Goal: Information Seeking & Learning: Learn about a topic

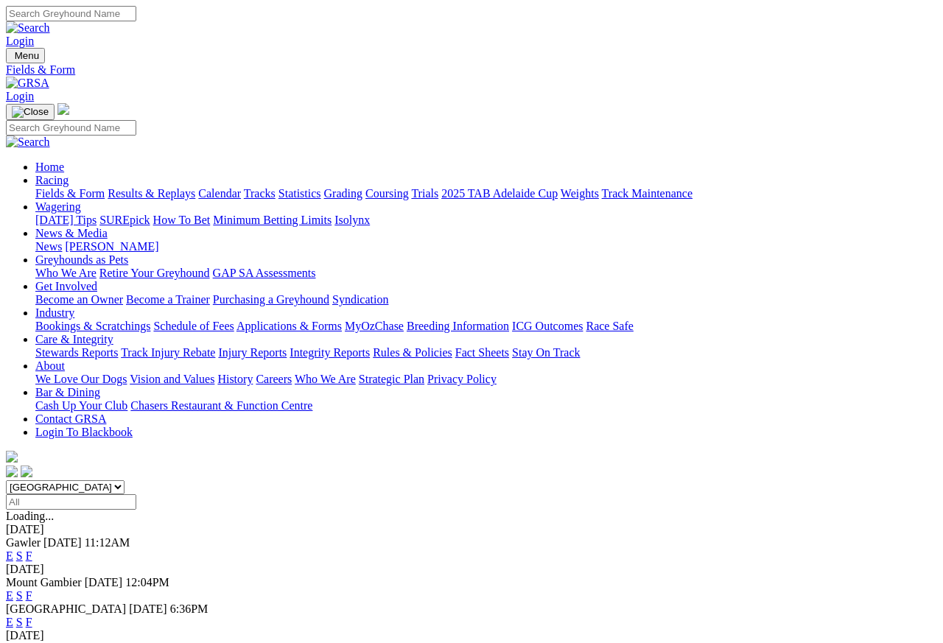
click at [125, 480] on select "South Australia New South Wales Northern Territory Queensland Tasmania Victoria…" at bounding box center [65, 487] width 119 height 14
select select "NT"
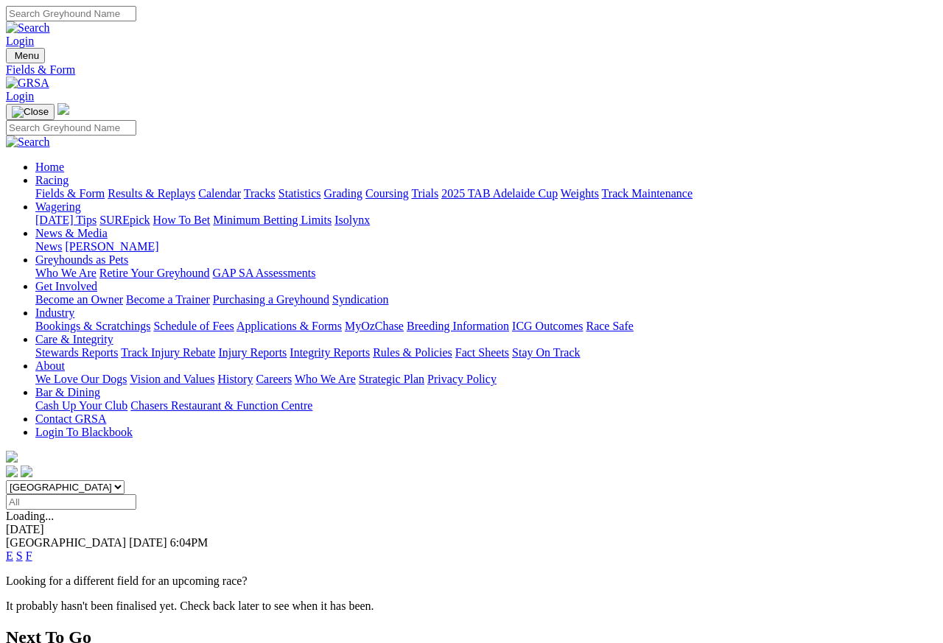
click at [563, 550] on div "E S F" at bounding box center [471, 556] width 931 height 13
click at [13, 550] on link "E" at bounding box center [9, 556] width 7 height 13
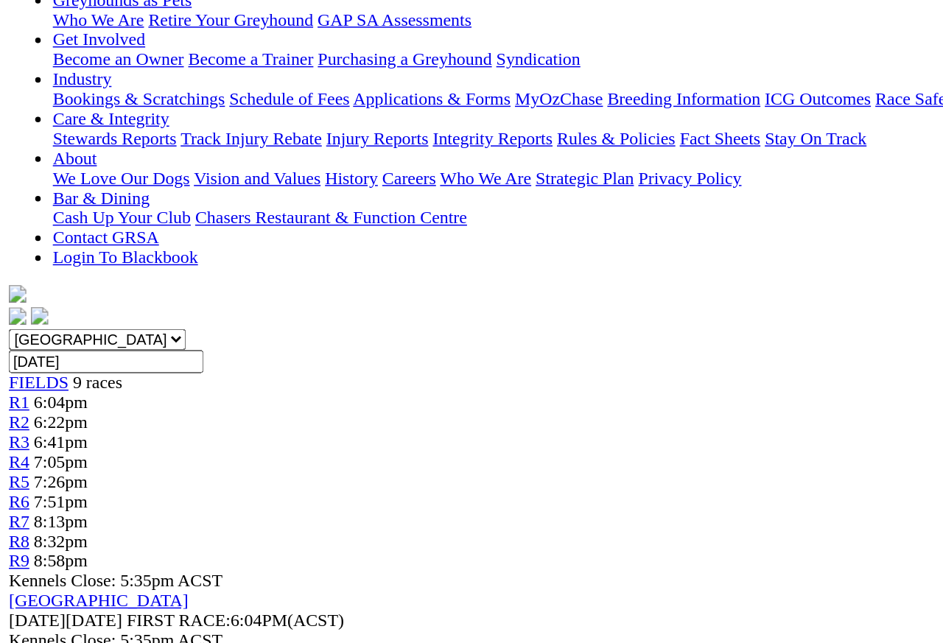
scroll to position [241, 0]
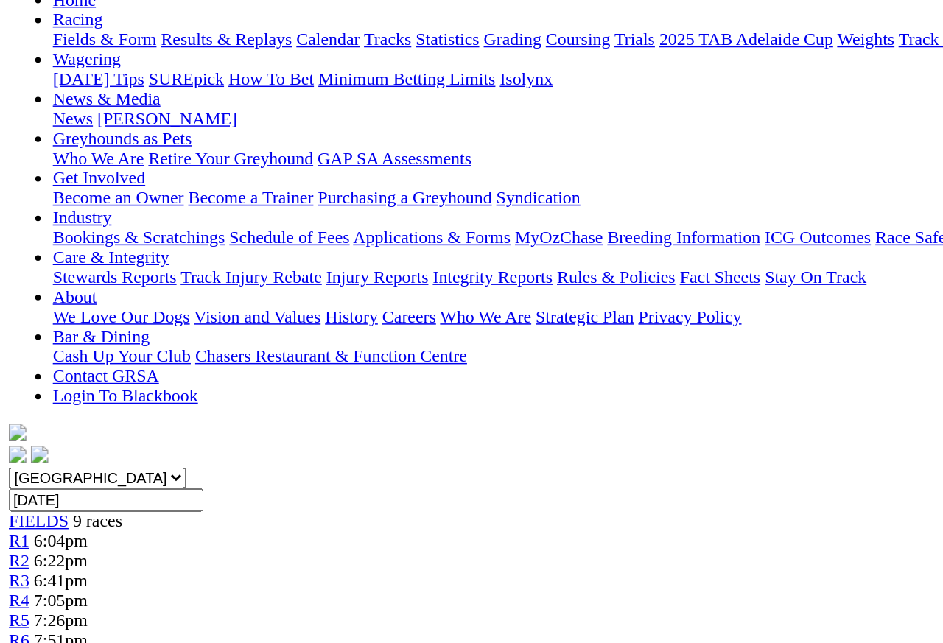
scroll to position [161, 0]
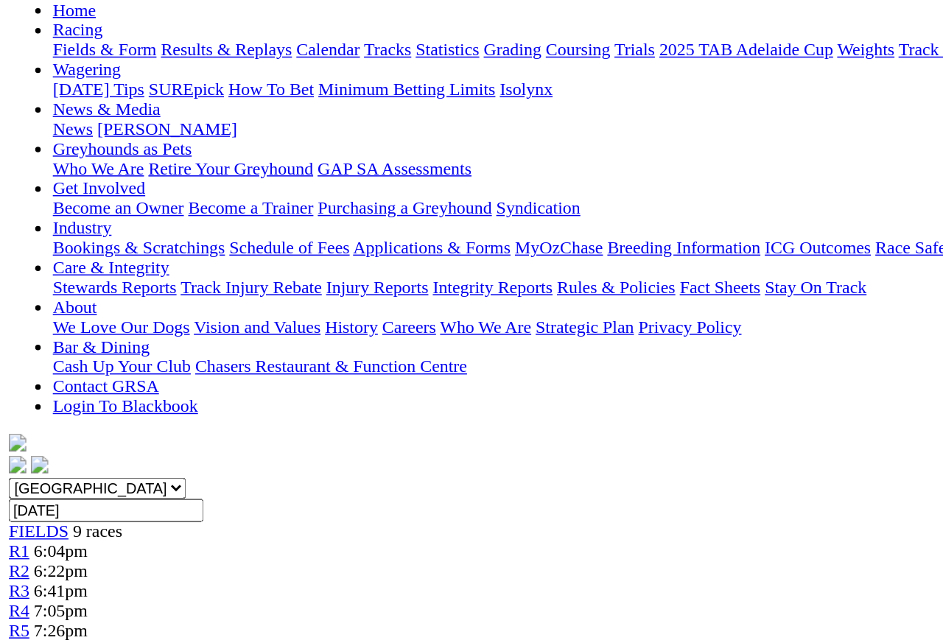
click at [20, 376] on link "R2" at bounding box center [13, 382] width 14 height 13
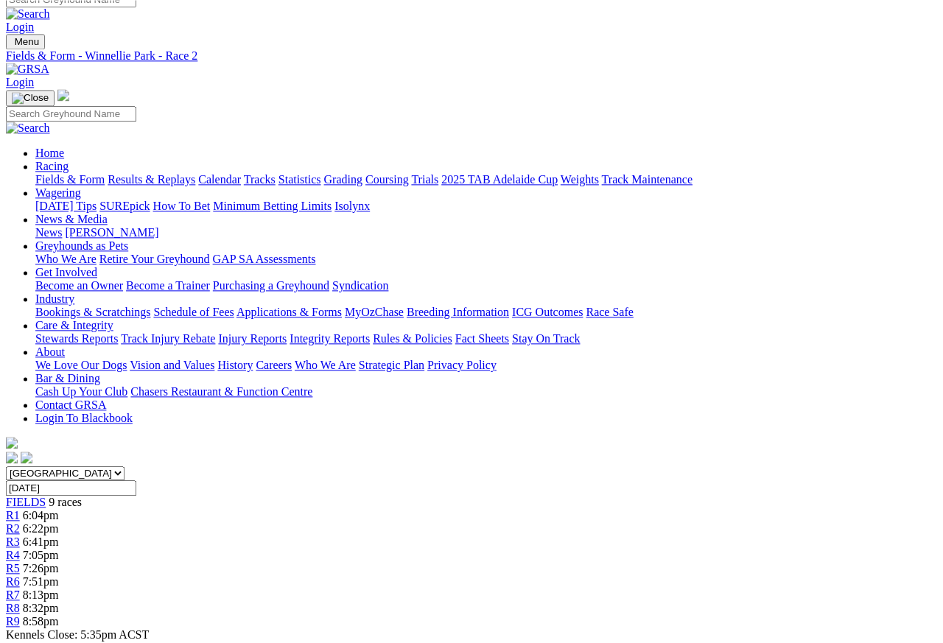
scroll to position [13, 0]
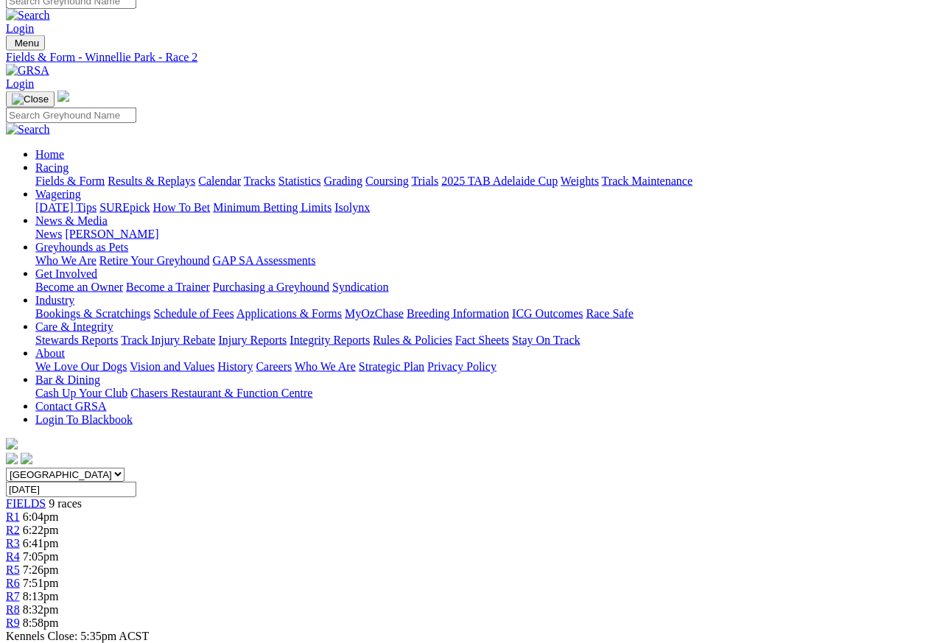
click at [20, 537] on span "R3" at bounding box center [13, 543] width 14 height 13
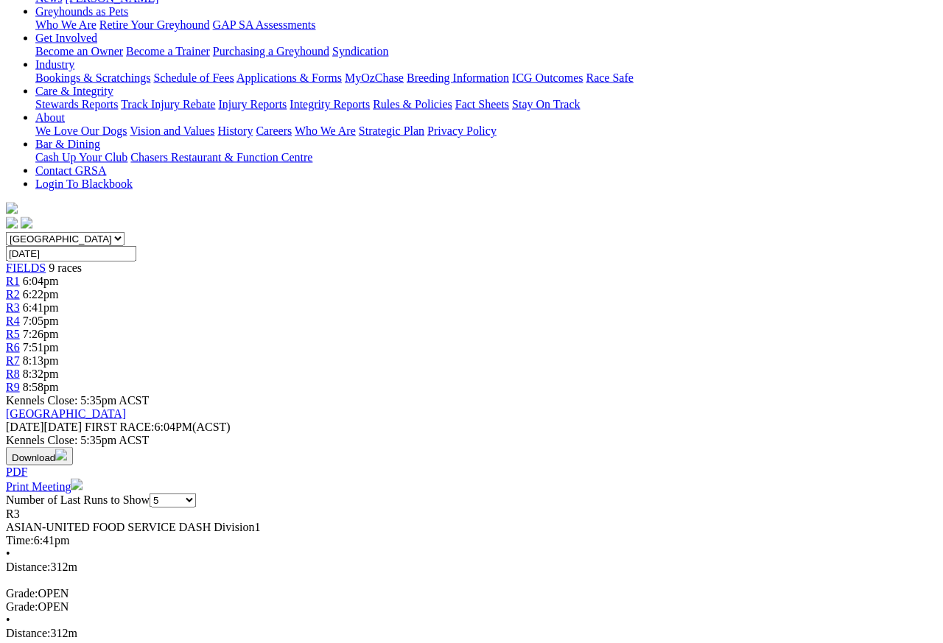
scroll to position [229, 0]
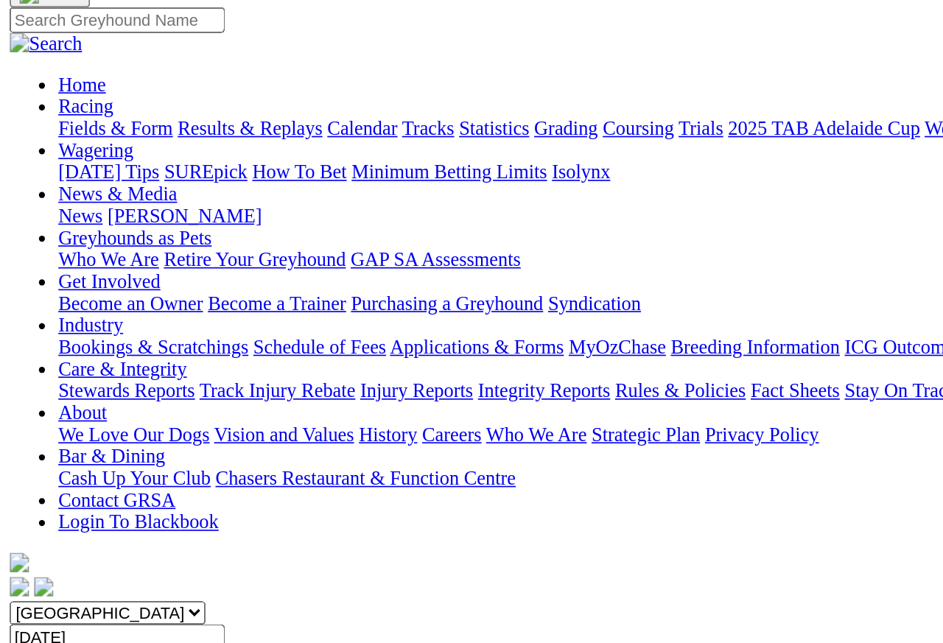
scroll to position [102, 0]
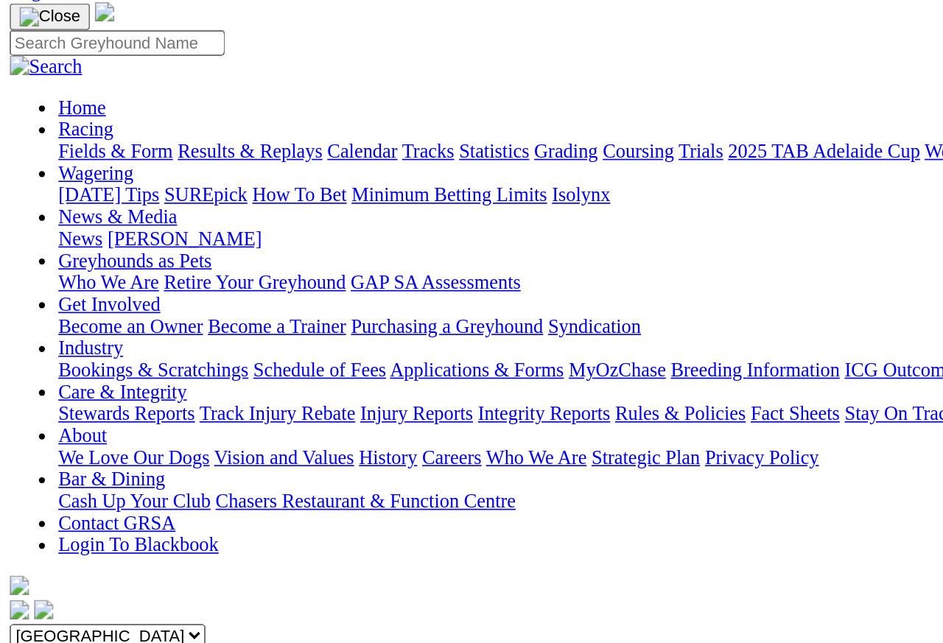
click at [59, 461] on span "7:05pm" at bounding box center [41, 467] width 36 height 13
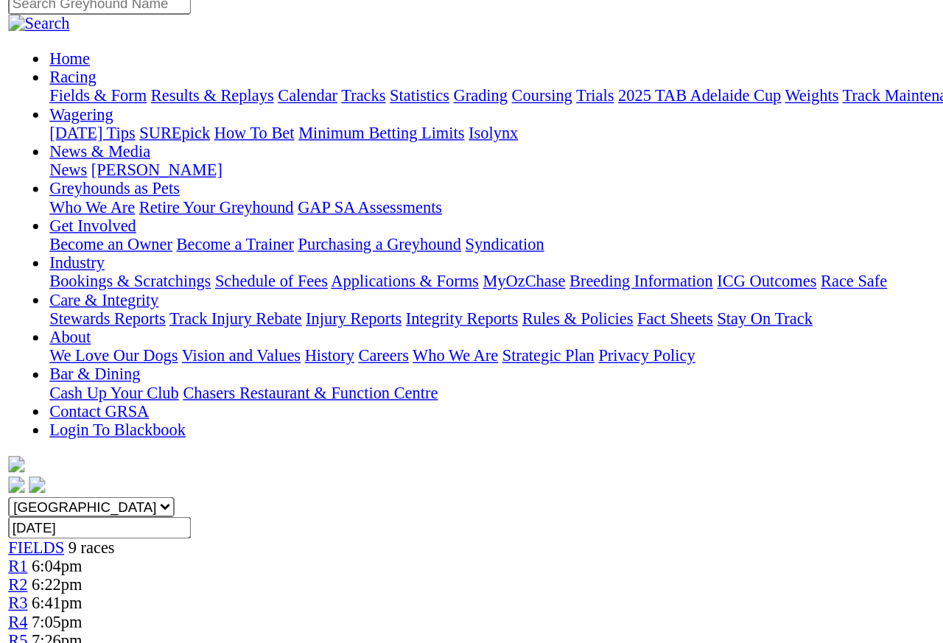
scroll to position [110, 0]
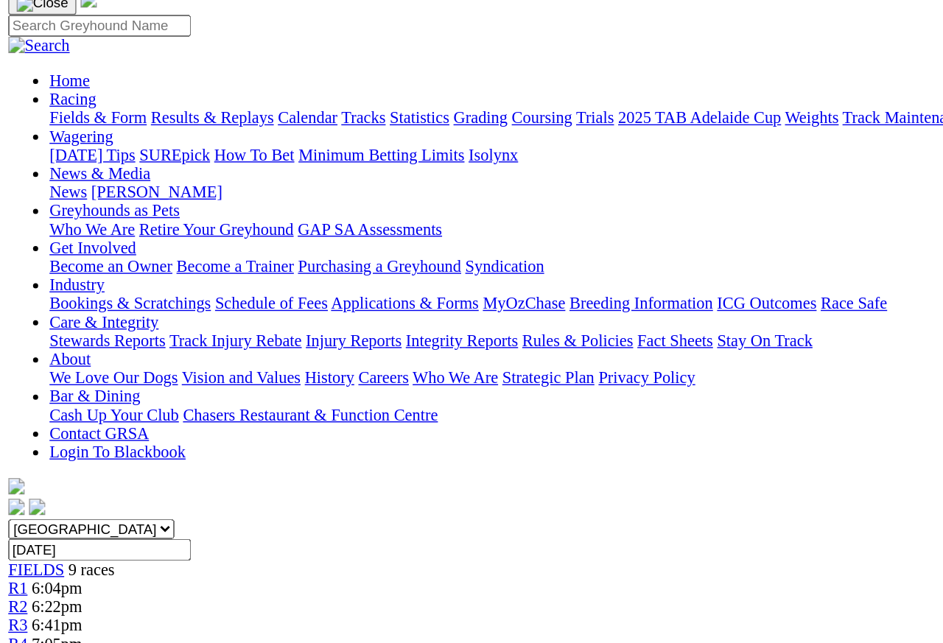
click at [20, 466] on link "R5" at bounding box center [13, 472] width 14 height 13
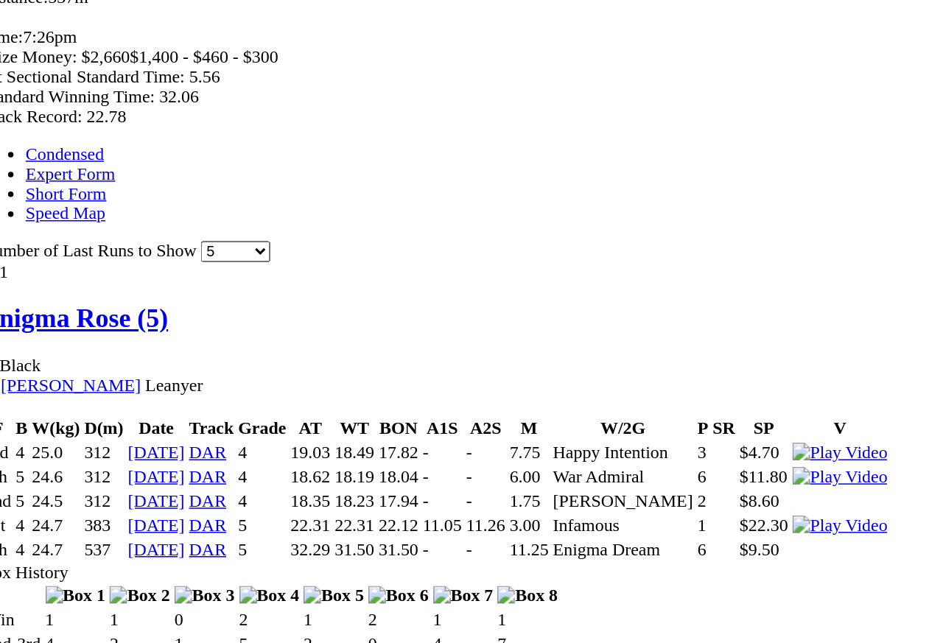
scroll to position [712, 0]
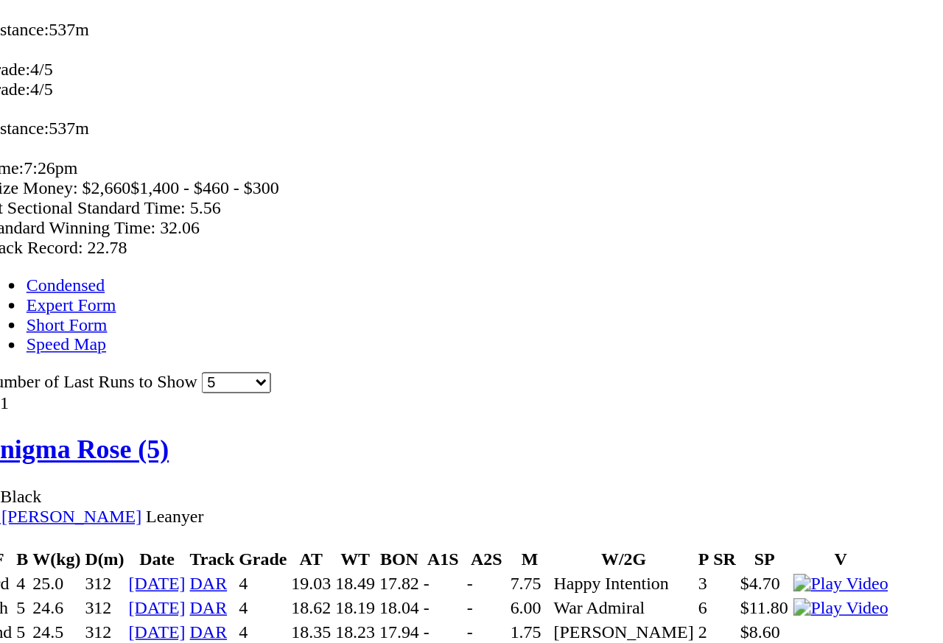
scroll to position [0, 0]
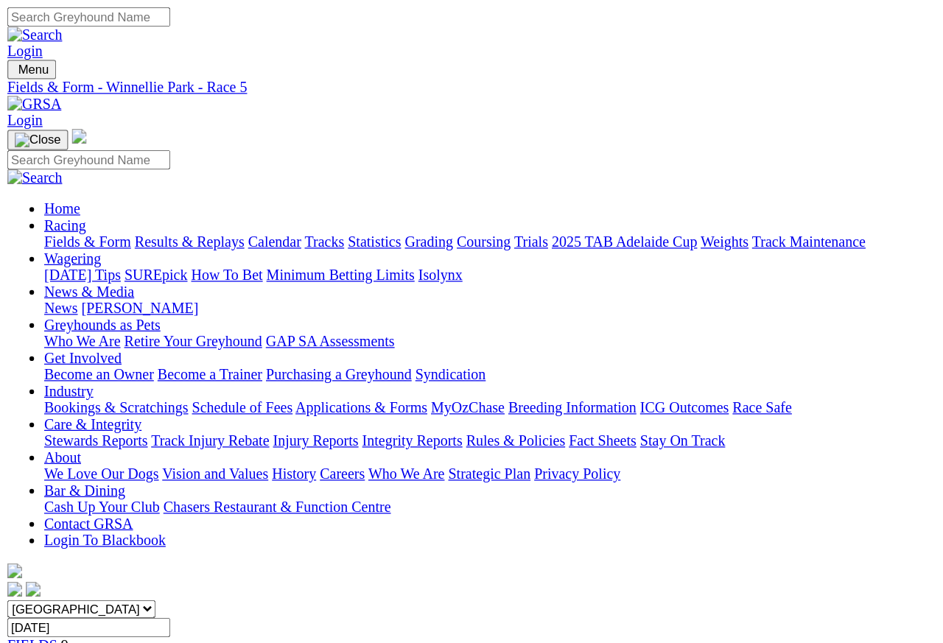
click at [20, 573] on link "R6" at bounding box center [13, 596] width 14 height 13
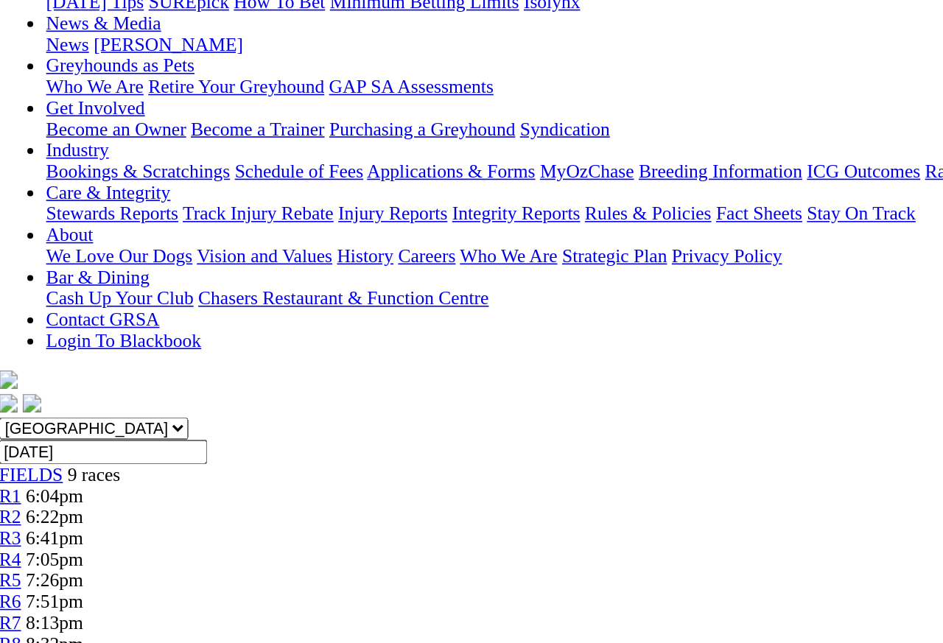
scroll to position [203, 0]
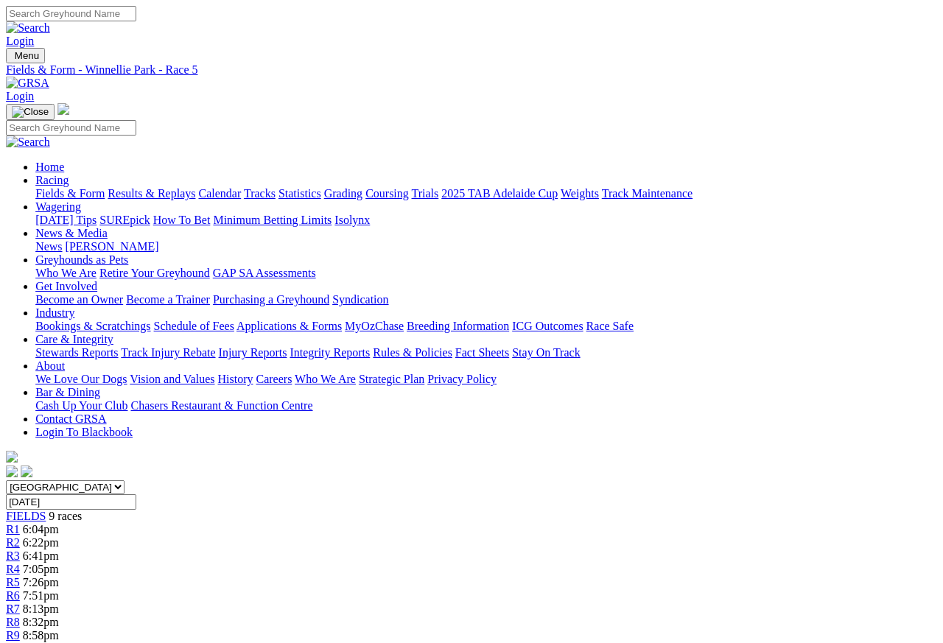
scroll to position [0, 17]
click at [20, 573] on span "R6" at bounding box center [13, 596] width 14 height 13
click at [20, 573] on link "R7" at bounding box center [13, 609] width 14 height 13
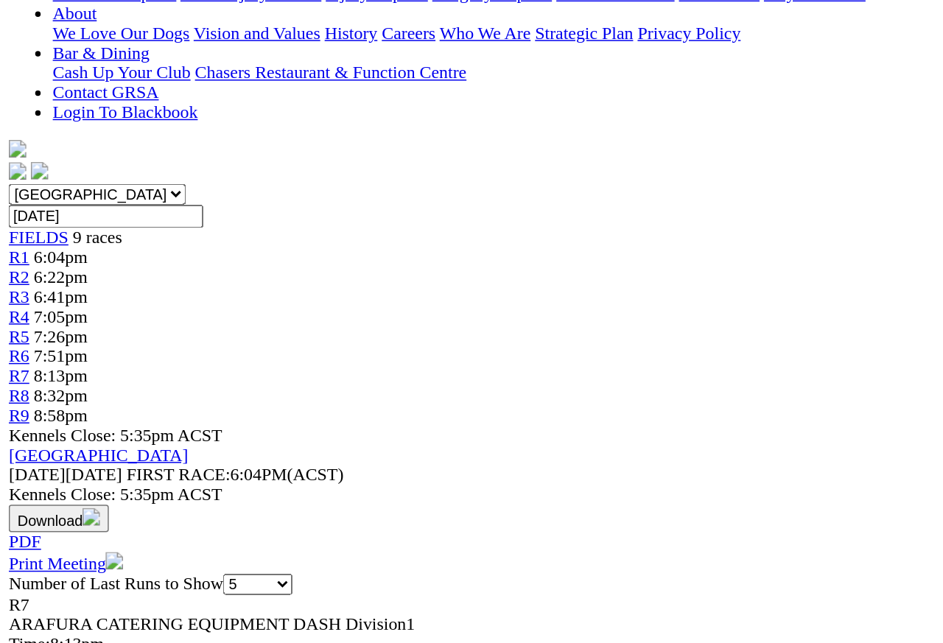
scroll to position [323, 0]
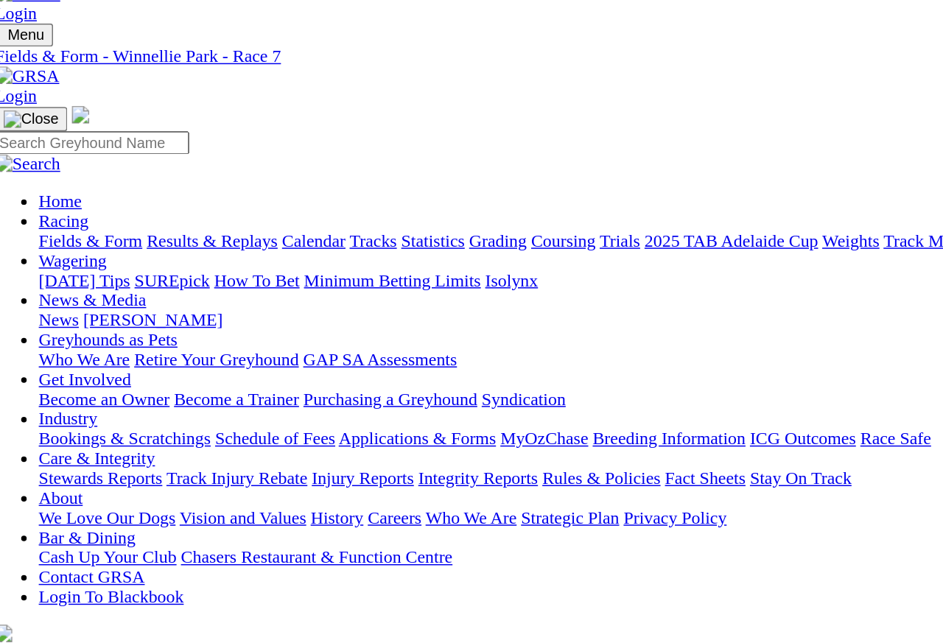
scroll to position [32, 0]
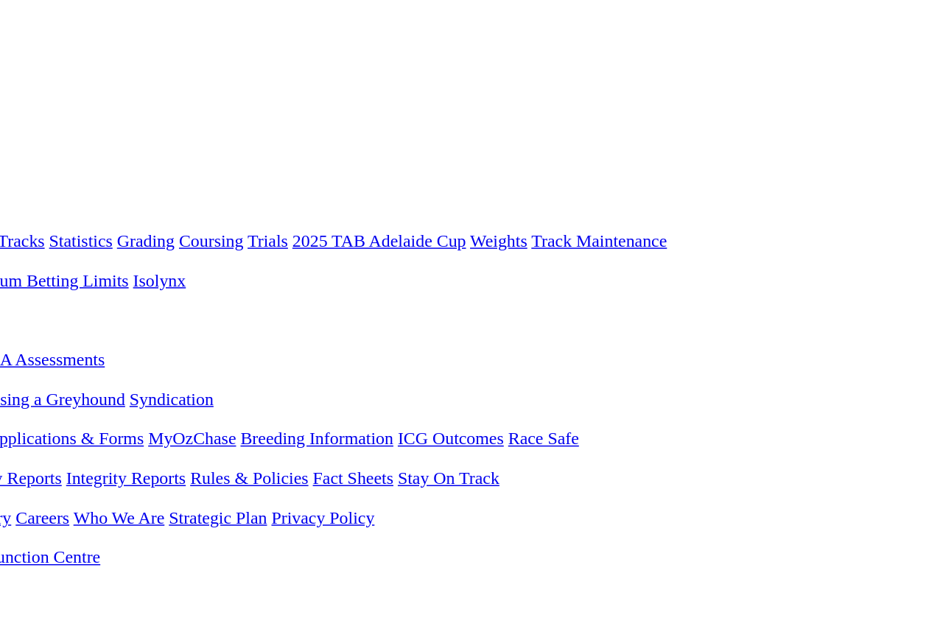
click at [20, 573] on span "R8" at bounding box center [13, 590] width 14 height 13
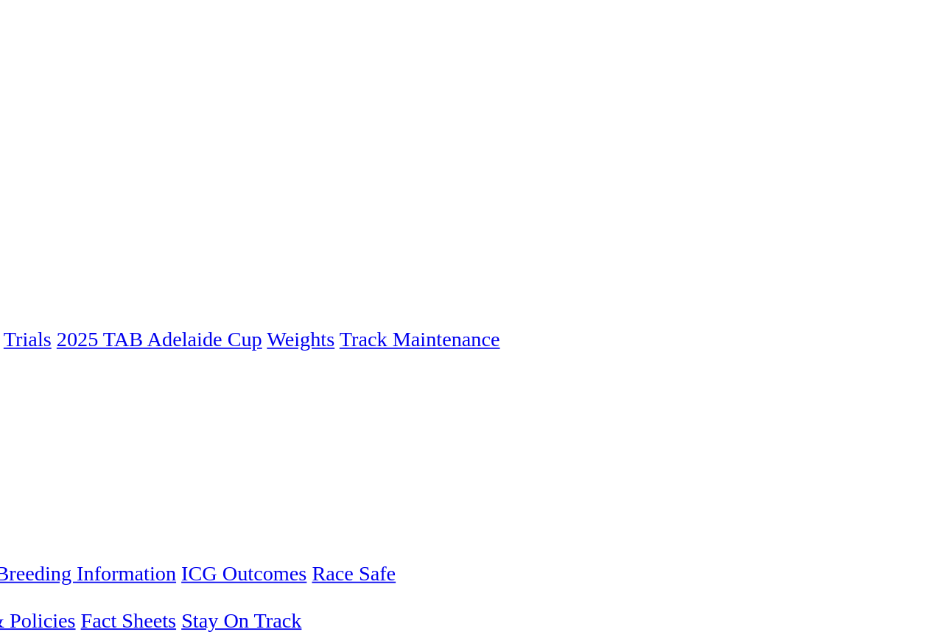
scroll to position [1, 21]
click at [20, 573] on span "R9" at bounding box center [13, 634] width 14 height 13
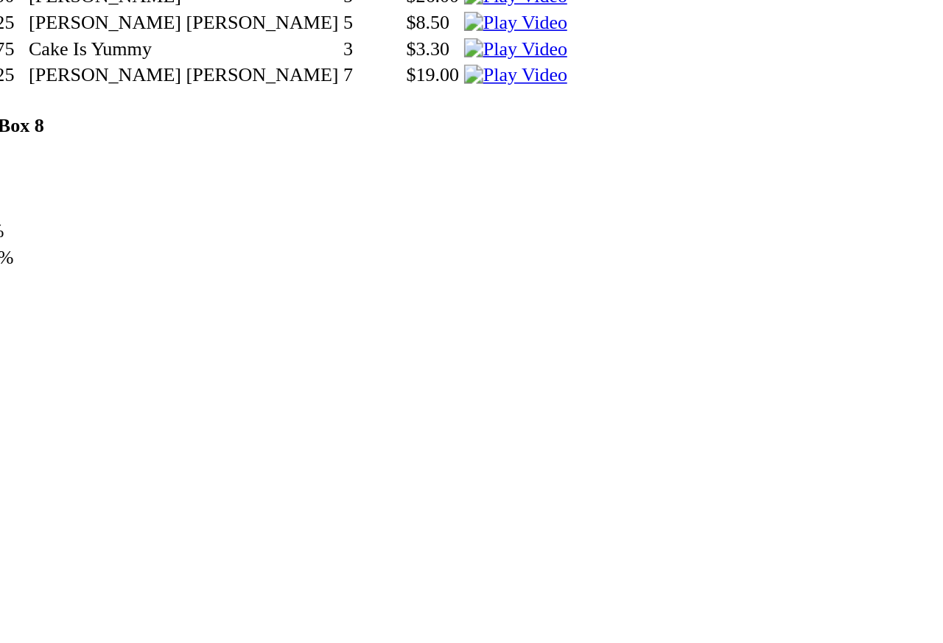
scroll to position [974, 120]
